Goal: Complete application form

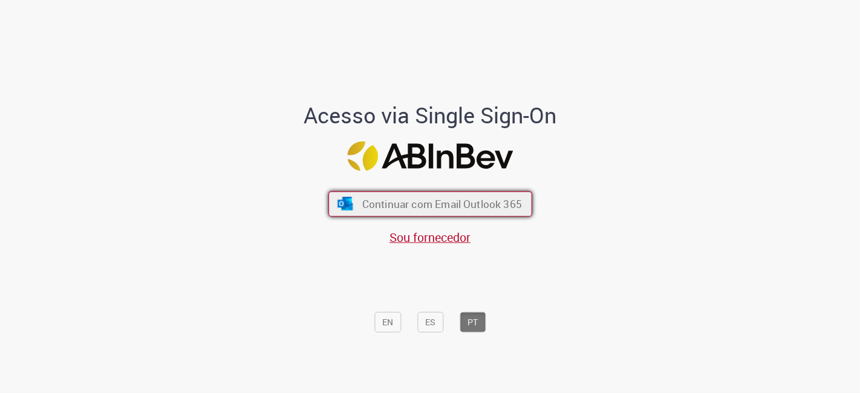
click at [417, 206] on span "Continuar com Email Outlook 365" at bounding box center [442, 204] width 160 height 14
